Goal: Task Accomplishment & Management: Manage account settings

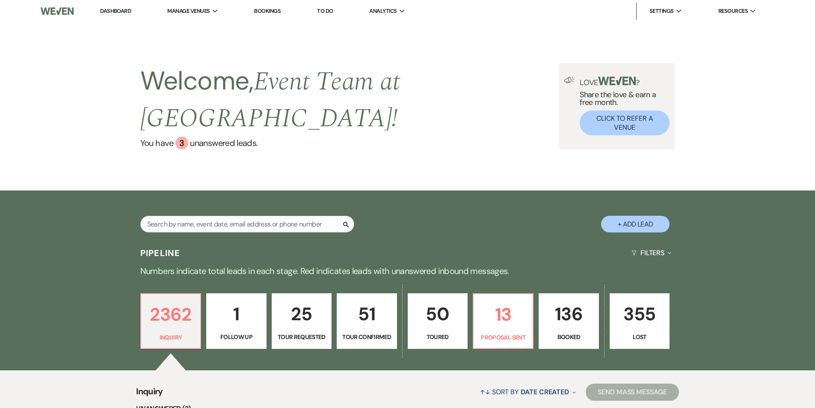
click at [553, 300] on p "136" at bounding box center [569, 314] width 49 height 29
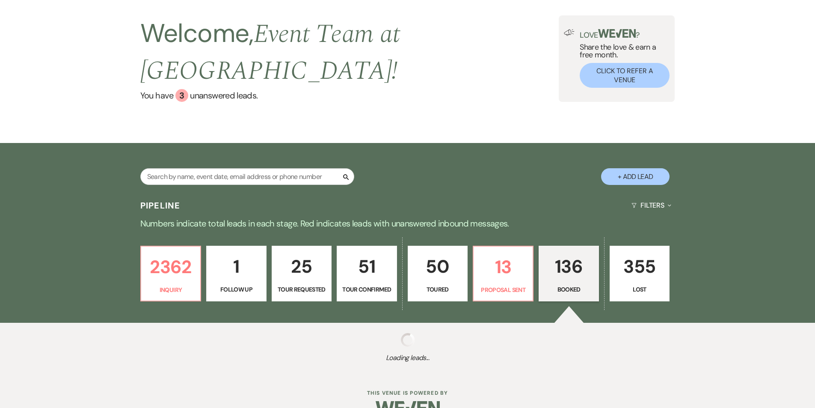
select select "7"
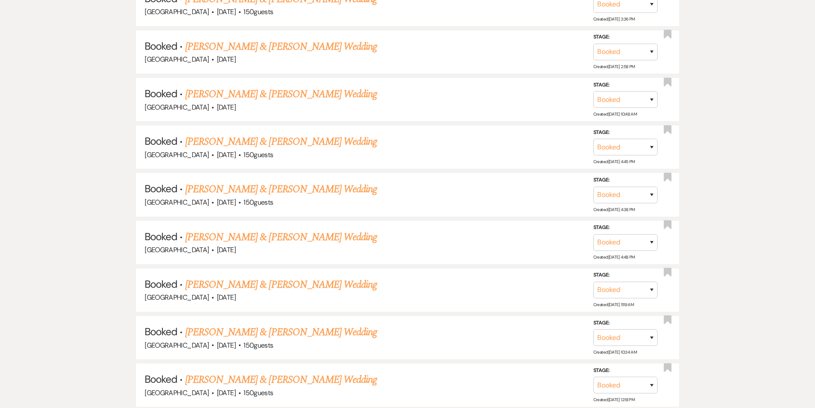
scroll to position [2226, 0]
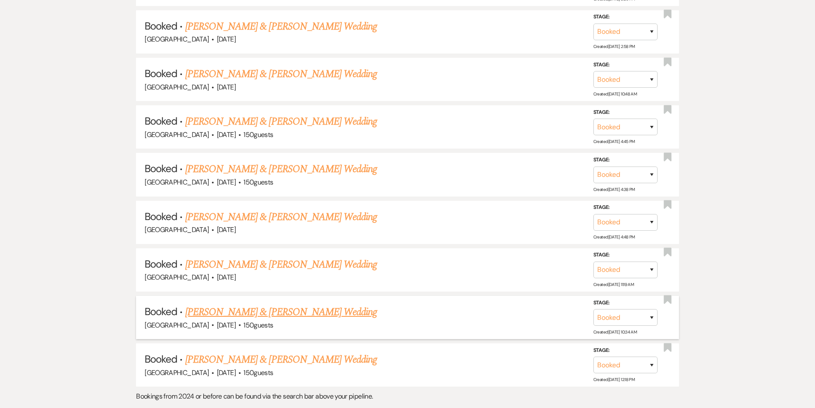
click at [256, 304] on link "[PERSON_NAME] & [PERSON_NAME] Wedding" at bounding box center [281, 311] width 192 height 15
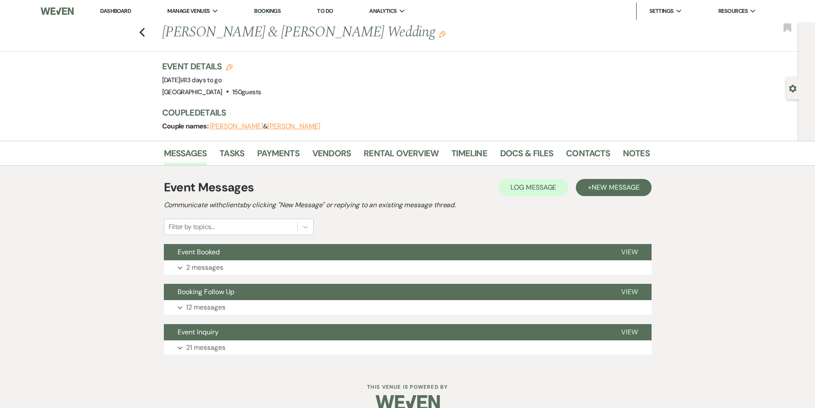
select select "7"
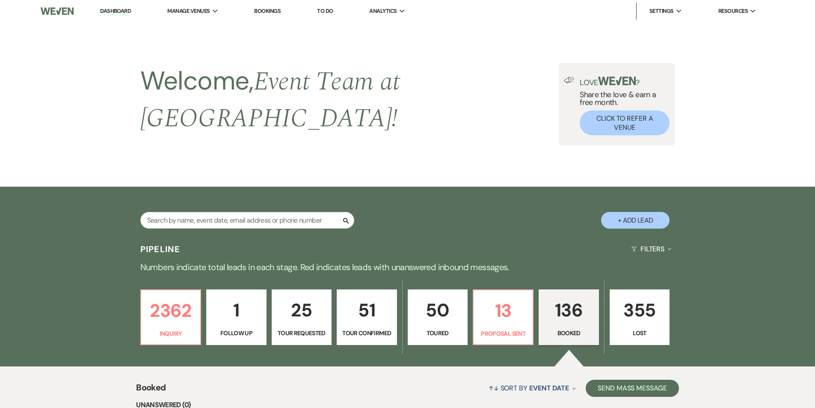
scroll to position [2226, 0]
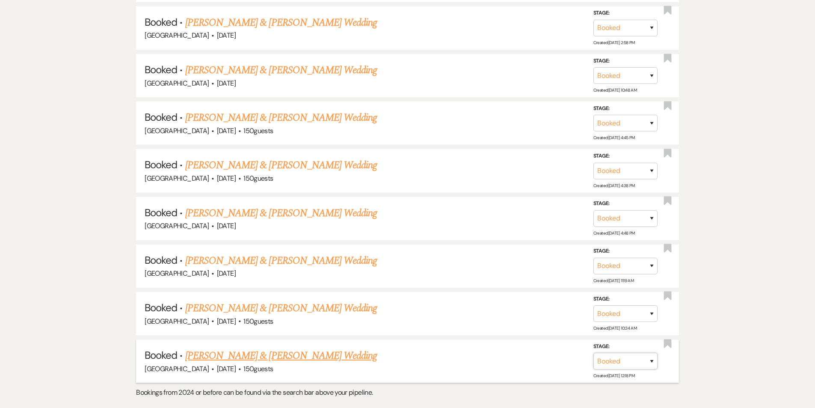
click at [632, 353] on select "Booked Lost" at bounding box center [626, 361] width 64 height 17
click at [655, 353] on select "Booked Lost" at bounding box center [626, 361] width 64 height 17
select select "8"
click at [594, 353] on select "Booked Lost" at bounding box center [626, 361] width 64 height 17
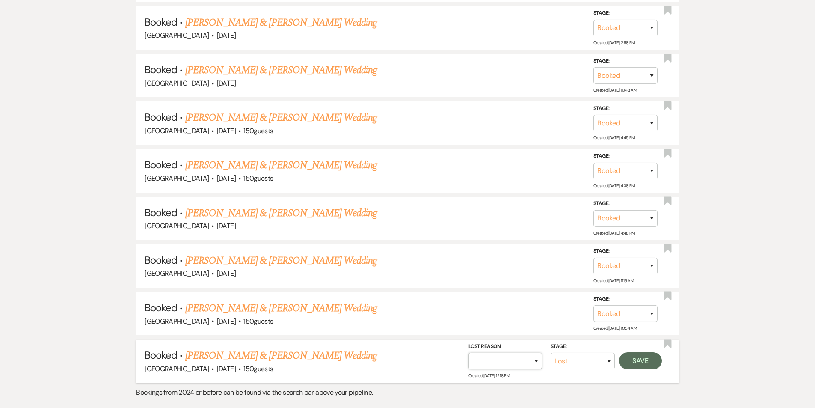
click at [504, 353] on select "Booked Elsewhere Budget Date Unavailable No Response Not a Good Match Capacity …" at bounding box center [506, 361] width 74 height 17
select select "11"
click at [469, 353] on select "Booked Elsewhere Budget Date Unavailable No Response Not a Good Match Capacity …" at bounding box center [506, 361] width 74 height 17
click at [639, 352] on button "Save" at bounding box center [640, 360] width 43 height 17
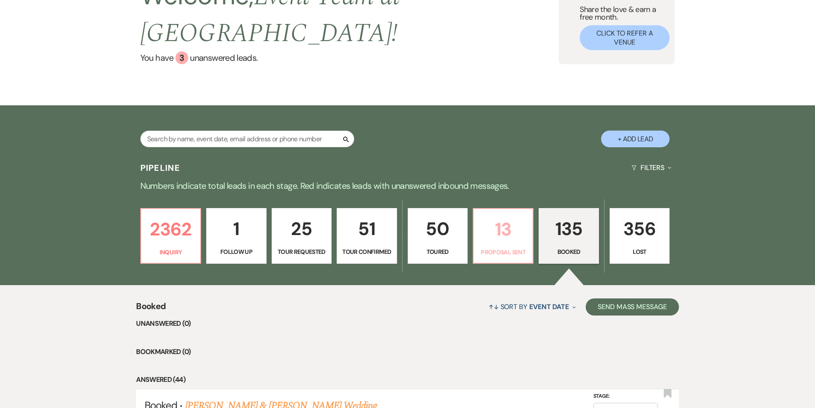
click at [491, 220] on p "13" at bounding box center [503, 229] width 49 height 29
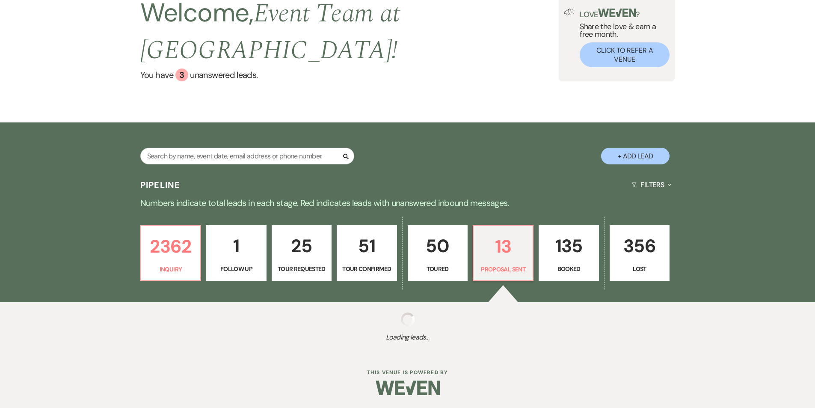
select select "6"
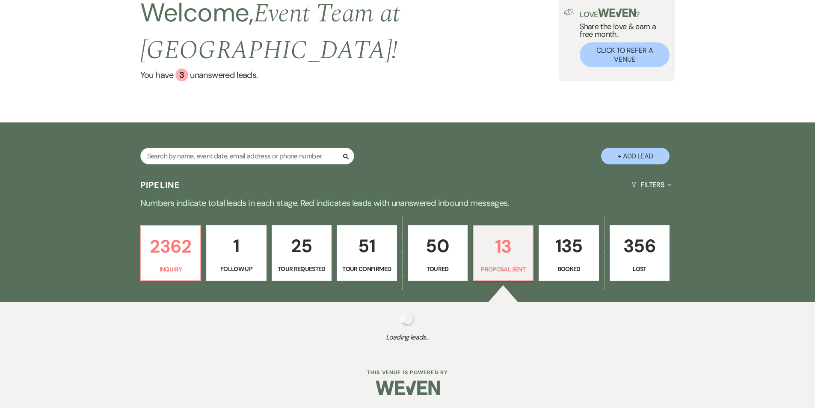
select select "6"
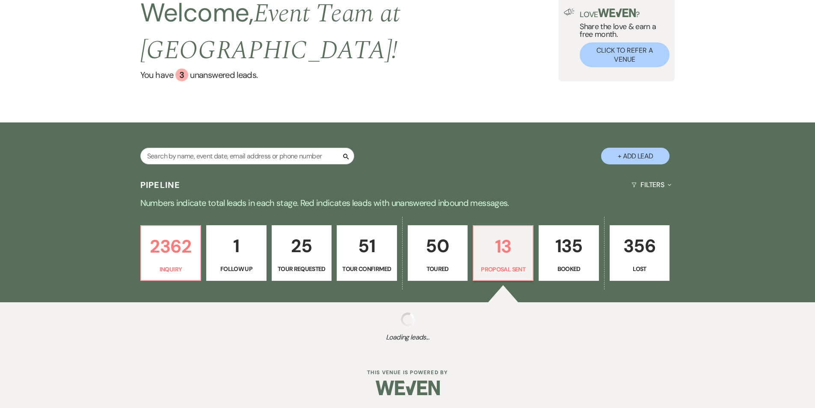
select select "6"
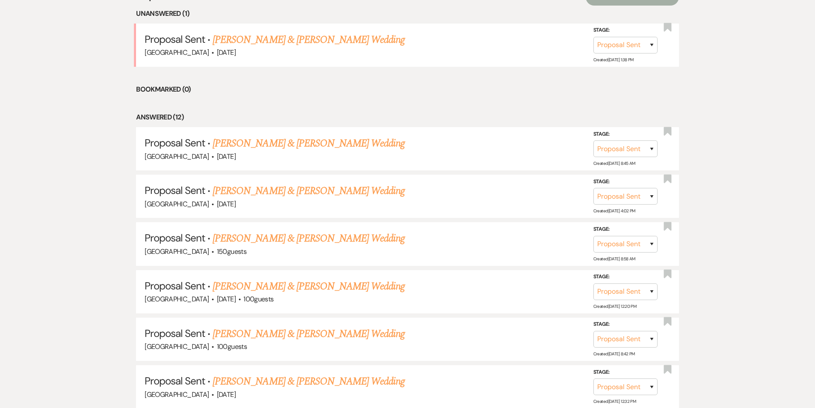
scroll to position [396, 0]
click at [223, 183] on link "[PERSON_NAME] & [PERSON_NAME] Wedding" at bounding box center [309, 190] width 192 height 15
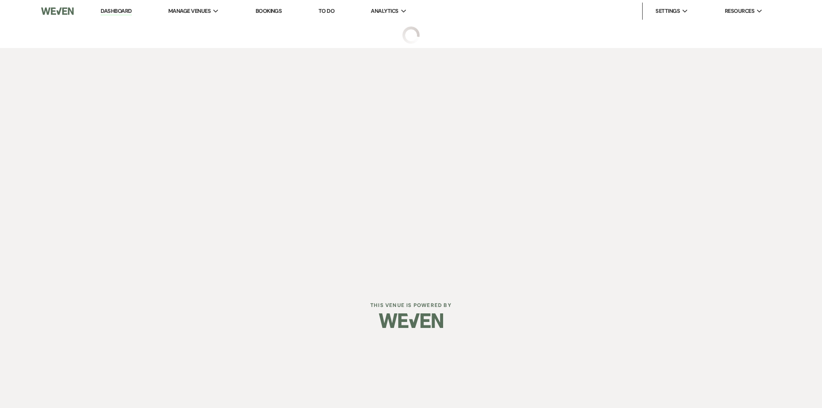
select select "6"
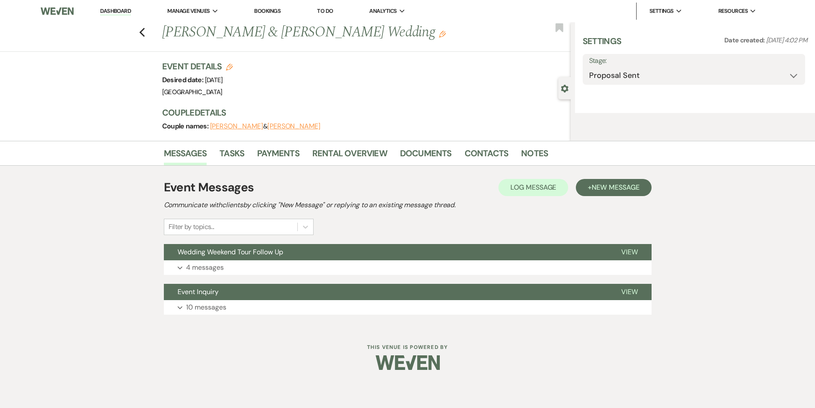
select select "5"
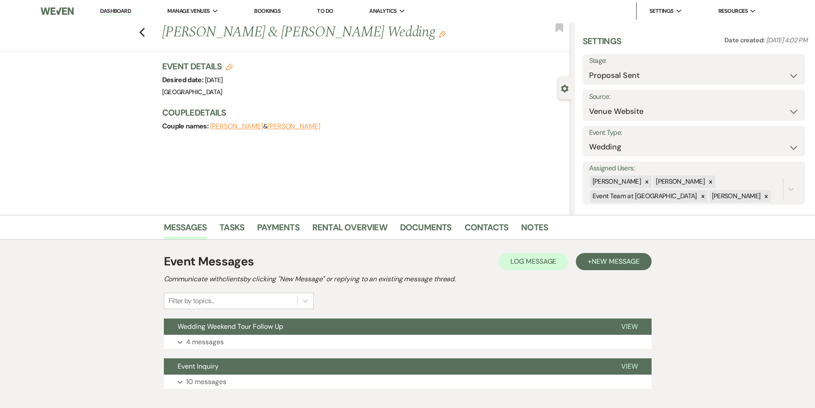
scroll to position [49, 0]
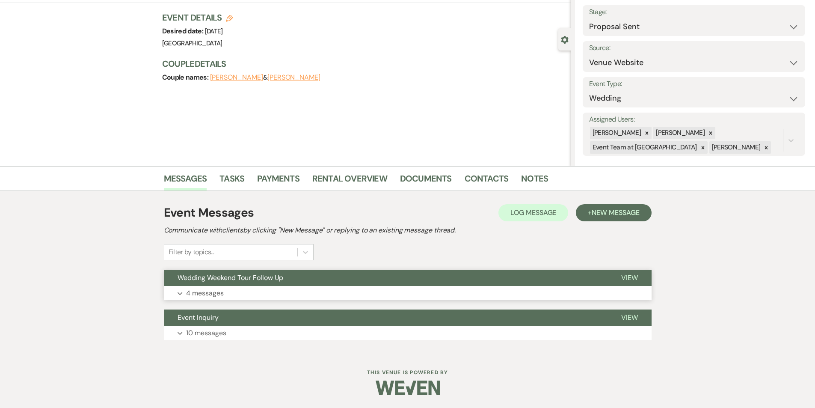
click at [223, 290] on p "4 messages" at bounding box center [205, 293] width 38 height 11
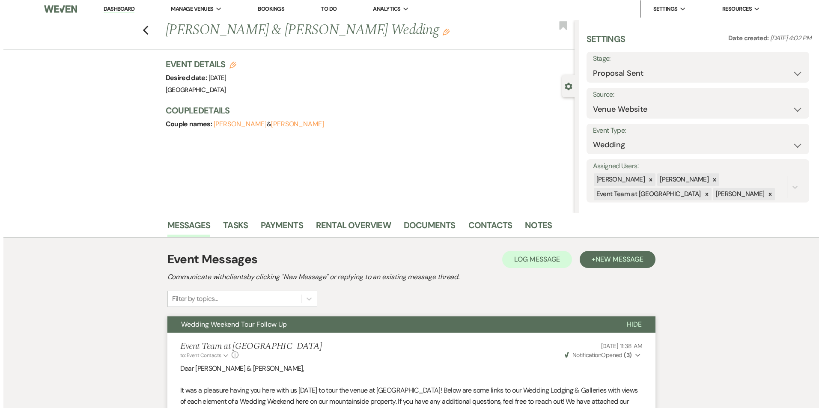
scroll to position [0, 0]
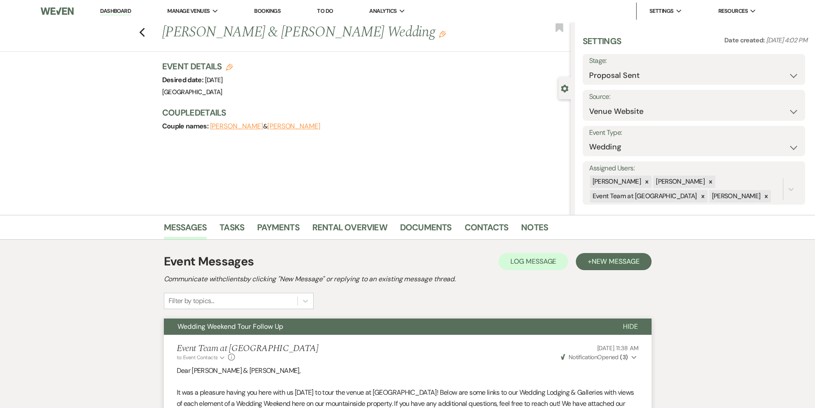
click at [233, 69] on icon "Edit" at bounding box center [229, 67] width 7 height 7
select select "651"
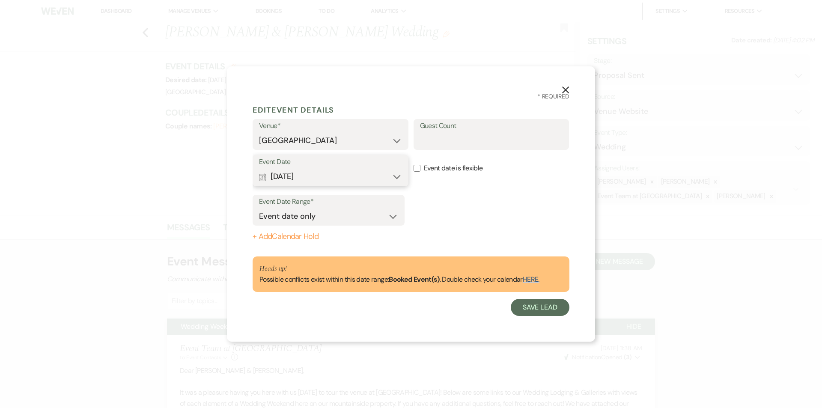
click at [369, 173] on button "Calendar [DATE] Expand" at bounding box center [330, 176] width 143 height 17
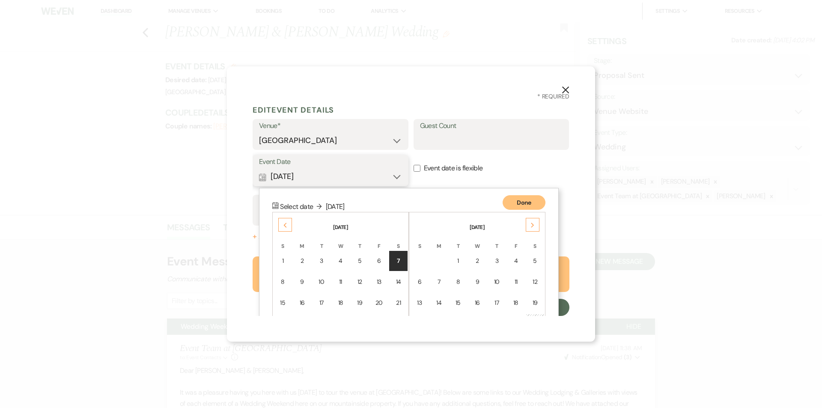
scroll to position [74, 0]
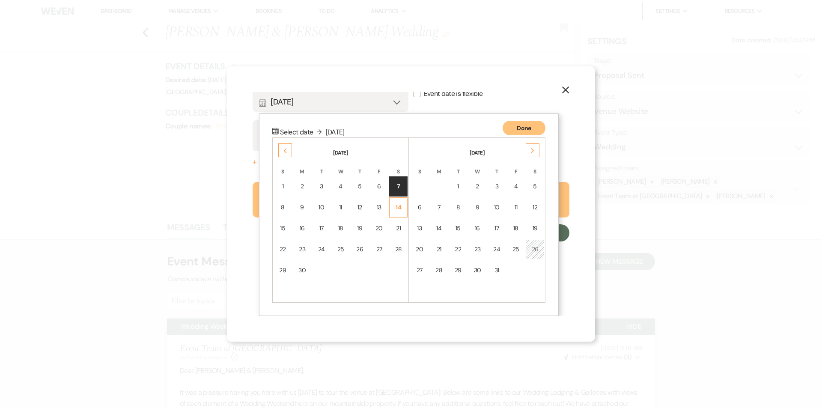
click at [399, 205] on div "14" at bounding box center [398, 207] width 7 height 9
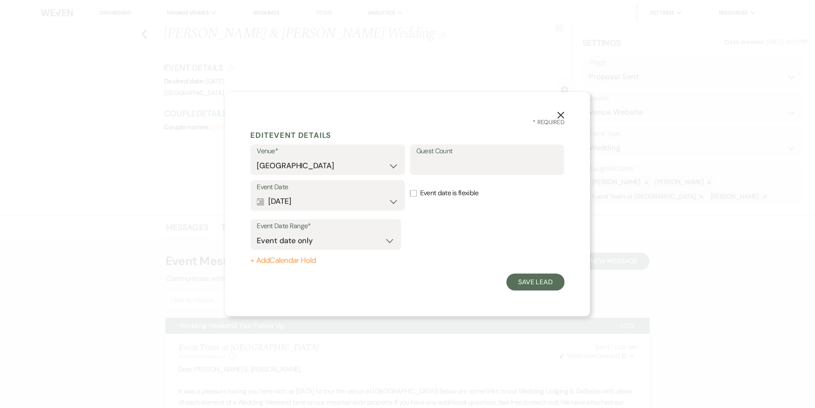
scroll to position [0, 0]
click at [516, 280] on button "Save Lead" at bounding box center [540, 282] width 59 height 17
